Goal: Task Accomplishment & Management: Manage account settings

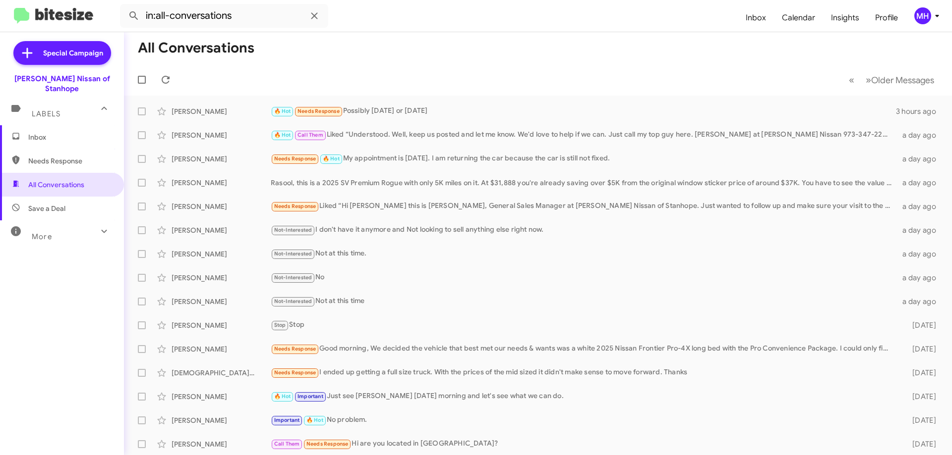
click at [49, 132] on span "Inbox" at bounding box center [70, 137] width 84 height 10
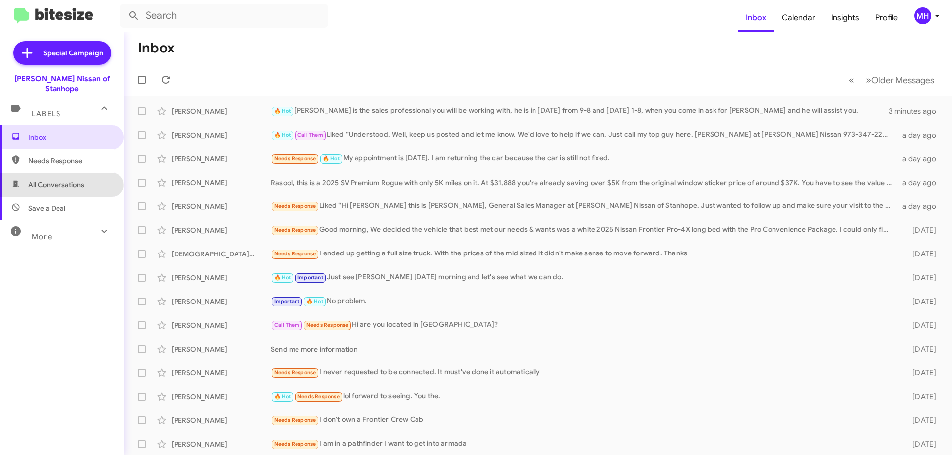
click at [61, 180] on span "All Conversations" at bounding box center [56, 185] width 56 height 10
type input "in:all-conversations"
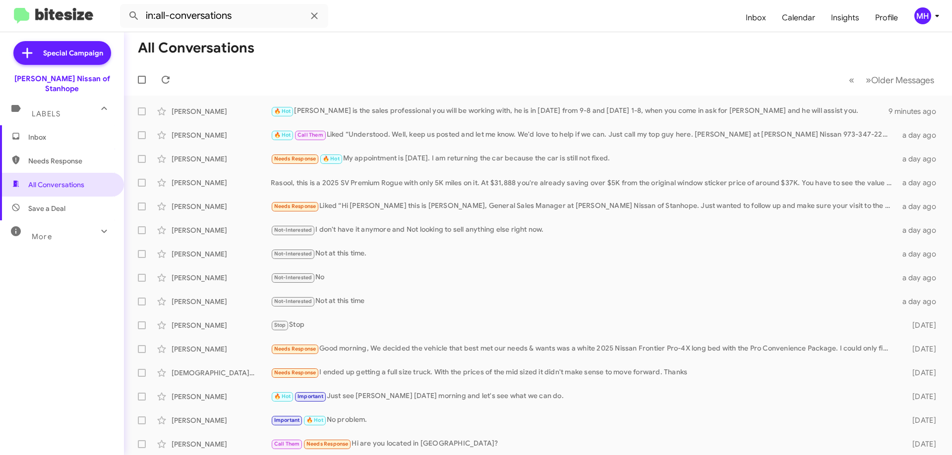
click at [48, 132] on span "Inbox" at bounding box center [70, 137] width 84 height 10
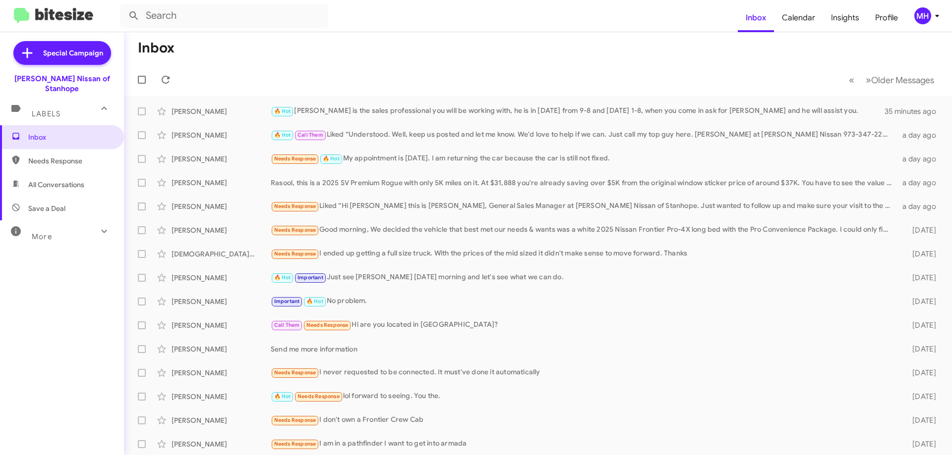
click at [45, 180] on span "All Conversations" at bounding box center [56, 185] width 56 height 10
type input "in:all-conversations"
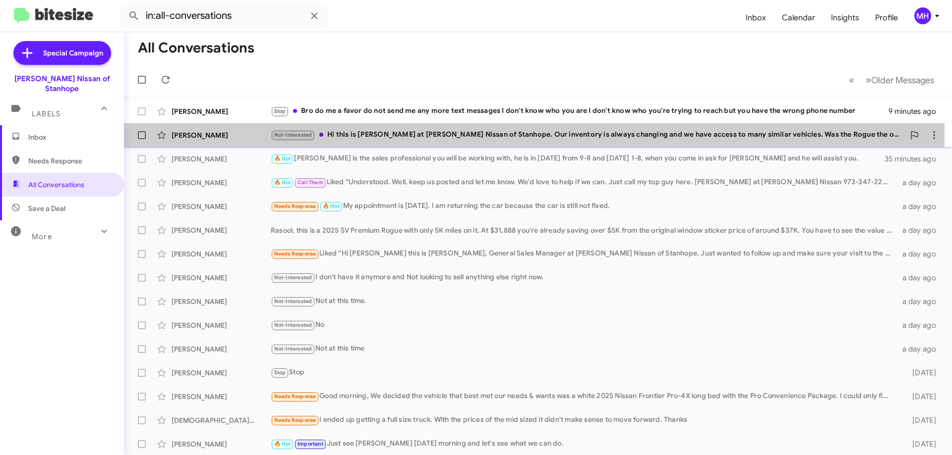
click at [410, 132] on div "Not-Interested Hi this is [PERSON_NAME] at [PERSON_NAME] Nissan of Stanhope. Ou…" at bounding box center [587, 134] width 633 height 11
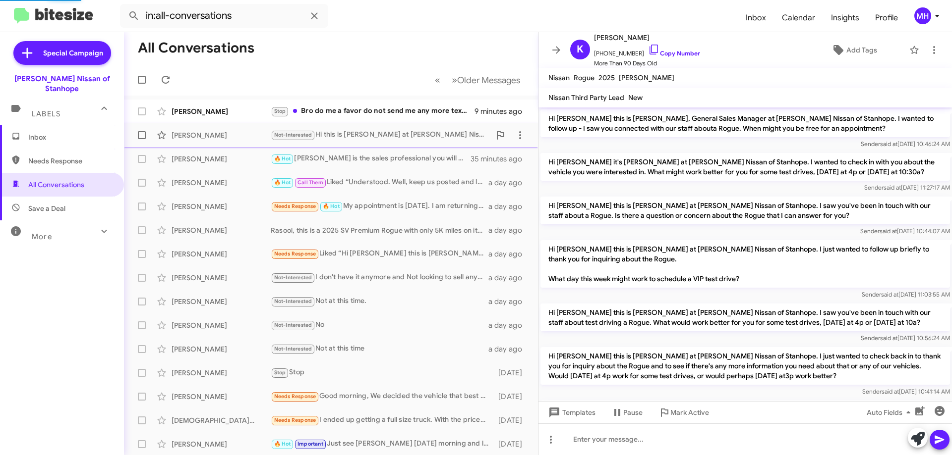
scroll to position [162, 0]
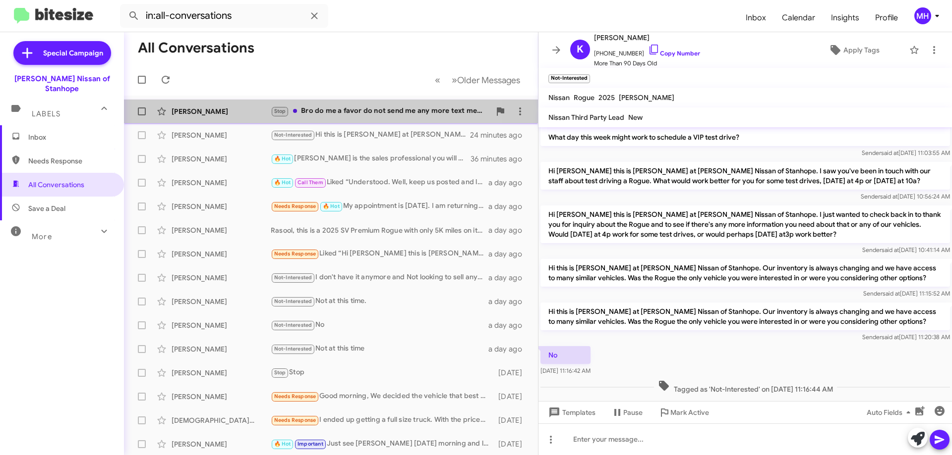
click at [378, 112] on div "Stop Bro do me a favor do not send me any more text messages I don't know who y…" at bounding box center [381, 111] width 220 height 11
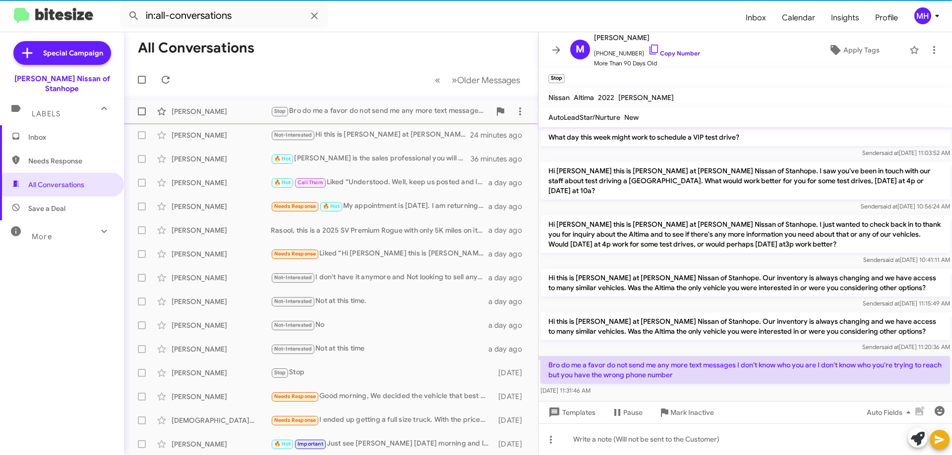
scroll to position [170, 0]
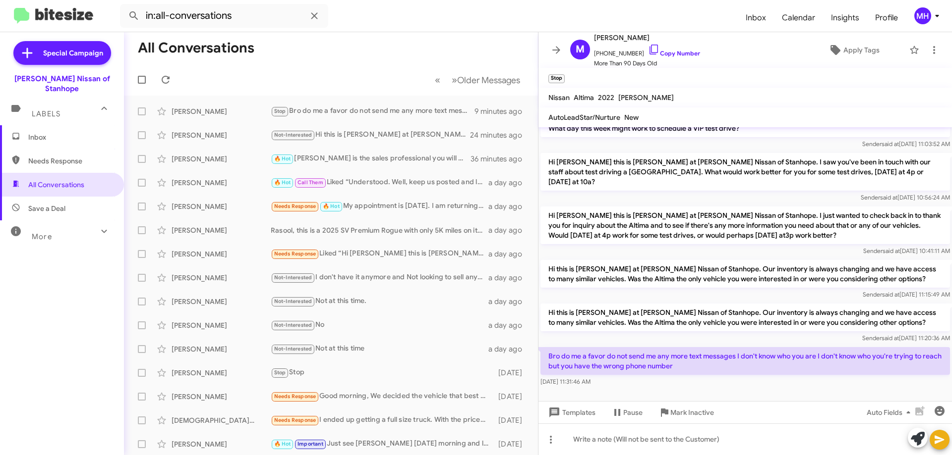
click at [33, 132] on span "Inbox" at bounding box center [70, 137] width 84 height 10
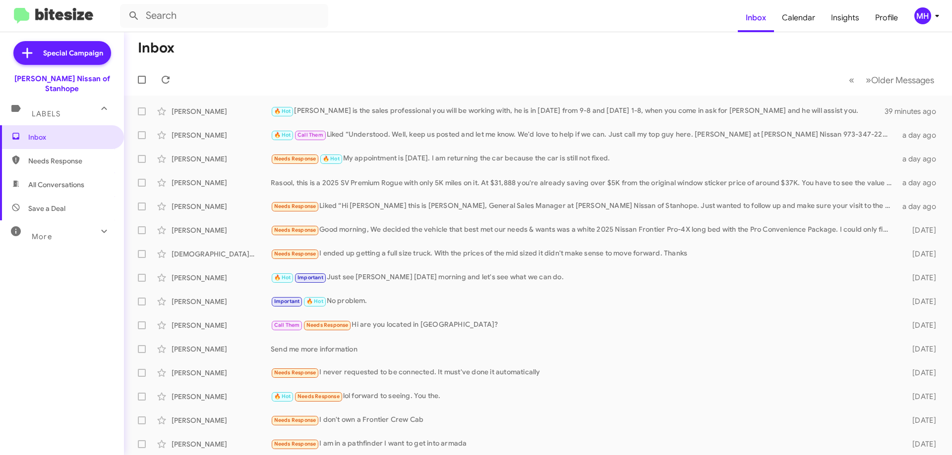
click at [49, 180] on span "All Conversations" at bounding box center [56, 185] width 56 height 10
type input "in:all-conversations"
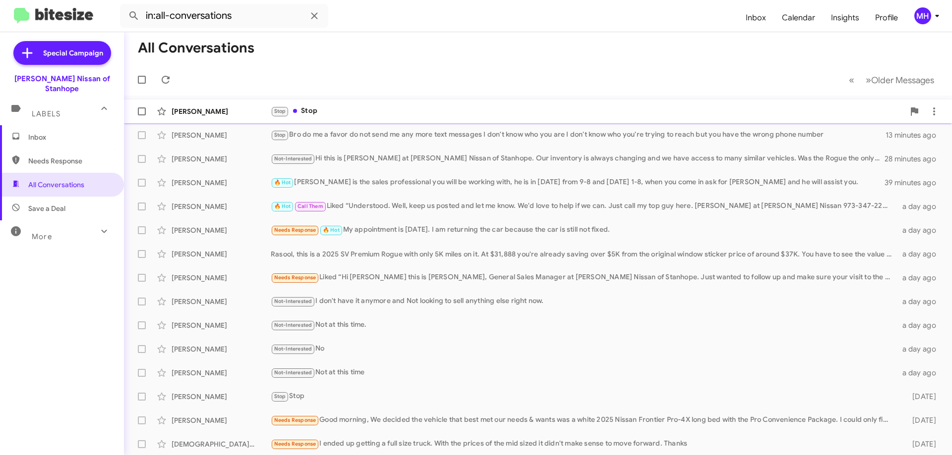
click at [339, 109] on div "Stop Stop" at bounding box center [587, 111] width 633 height 11
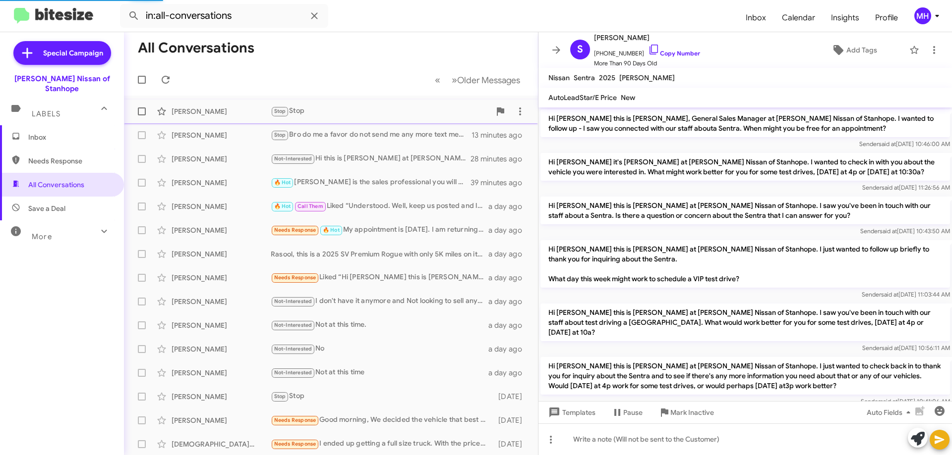
scroll to position [141, 0]
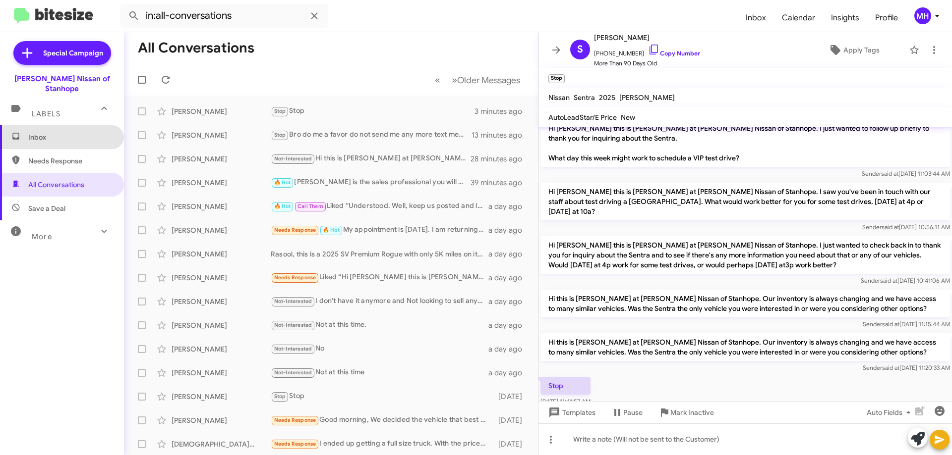
click at [69, 125] on span "Inbox" at bounding box center [62, 137] width 124 height 24
